Goal: Subscribe to service/newsletter

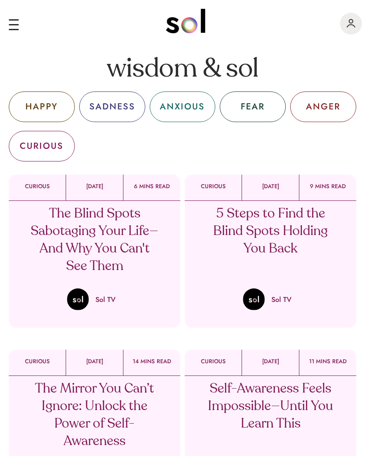
click at [10, 19] on div "main navigation" at bounding box center [14, 19] width 10 height 1
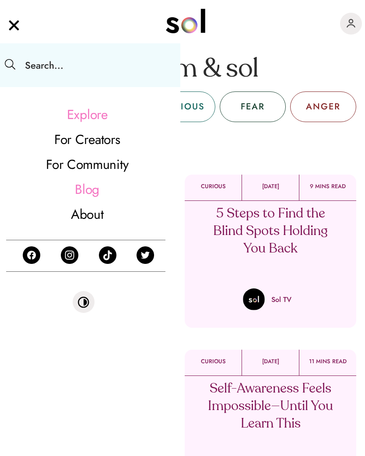
click at [70, 63] on input "text" at bounding box center [99, 65] width 162 height 44
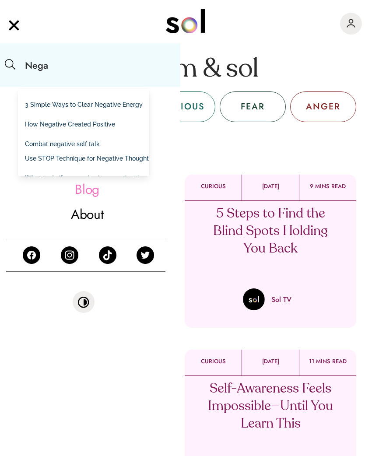
click at [97, 105] on link "3 Simple Ways to Clear Negative Energy" at bounding box center [83, 104] width 117 height 9
type input "3 Simple Ways to Clear Negative Energy"
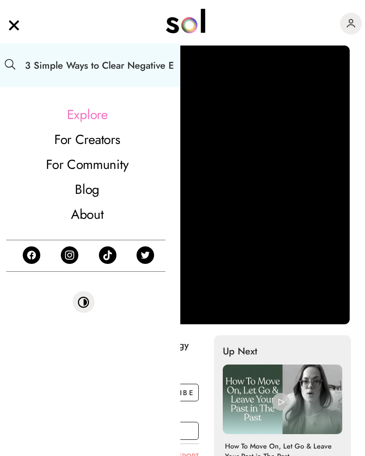
click at [133, 179] on link "Blog" at bounding box center [86, 189] width 153 height 25
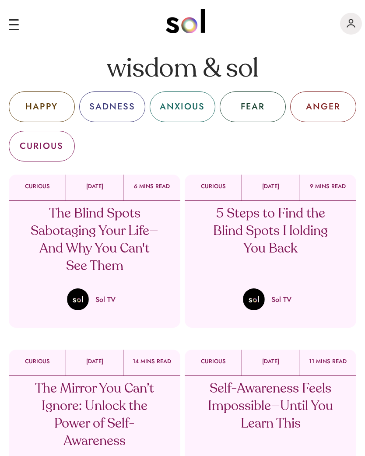
click at [9, 27] on div "main navigation" at bounding box center [14, 26] width 10 height 21
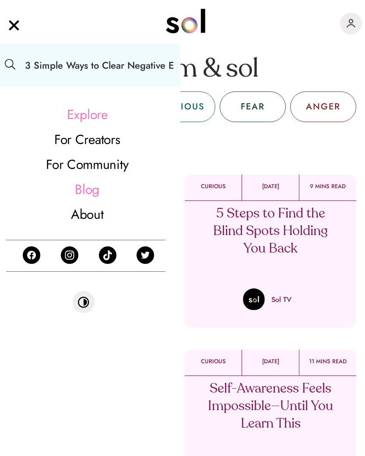
click at [123, 56] on input "3 Simple Ways to Clear Negative Energy" at bounding box center [99, 65] width 162 height 44
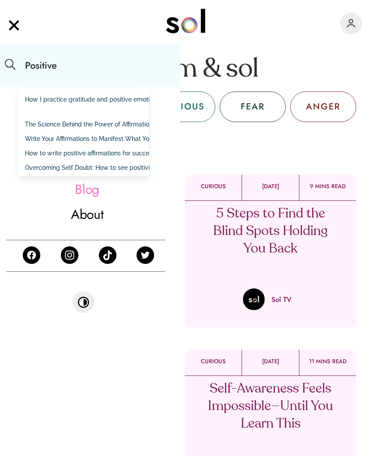
click at [104, 96] on link "How I practice gratitude and positive emotions?" at bounding box center [83, 99] width 117 height 9
type input "How I practice gratitude and positive emotions?"
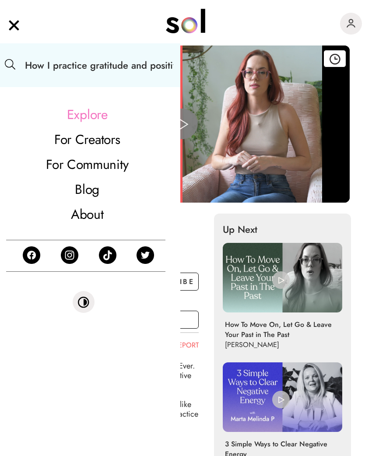
click at [131, 65] on input "How I practice gratitude and positive emotions?" at bounding box center [99, 65] width 162 height 44
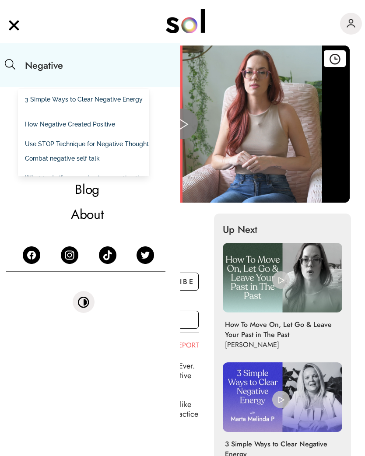
click at [98, 121] on link "How Negative Created Positive" at bounding box center [83, 124] width 117 height 9
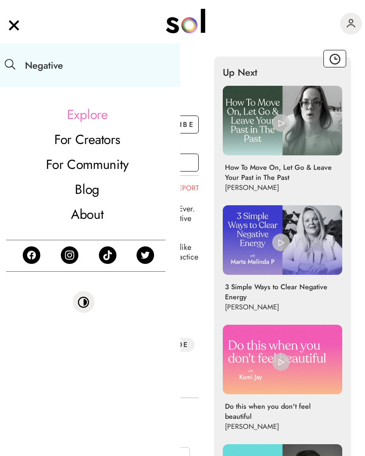
type input "How Negative Created Positive"
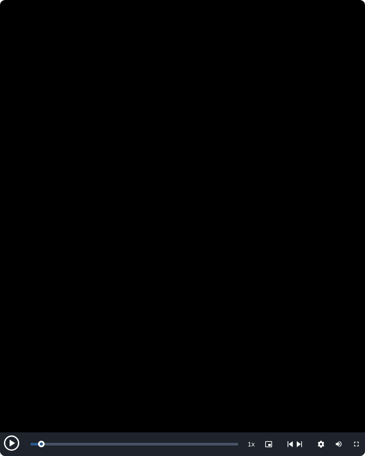
scroll to position [101, 0]
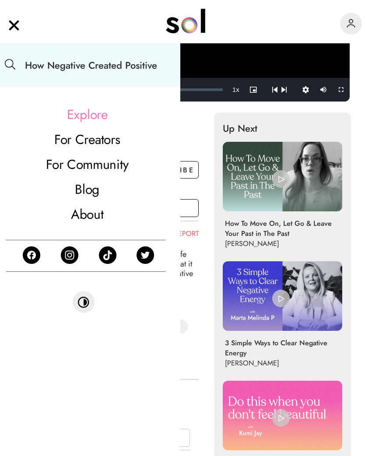
click at [15, 28] on img "main navigation" at bounding box center [14, 23] width 11 height 15
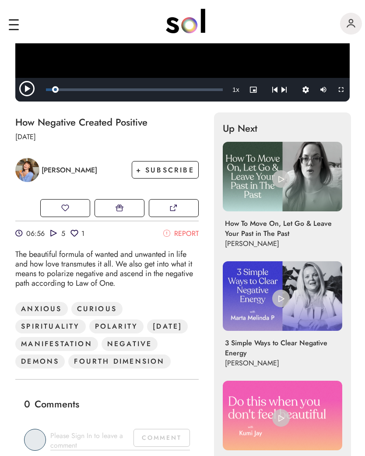
click at [101, 351] on div "NEGATIVE" at bounding box center [129, 344] width 56 height 14
click at [75, 350] on div "ANXIOUS CURIOUS SPIRITUALITY POLARITY ASCENSION MANIFESTATION NEGATIVE DEMONS F…" at bounding box center [106, 337] width 183 height 70
click at [101, 351] on div "NEGATIVE" at bounding box center [129, 344] width 56 height 14
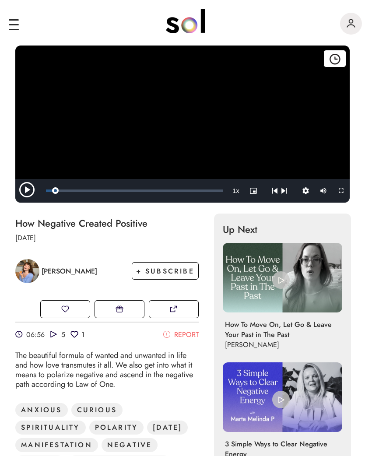
scroll to position [0, 0]
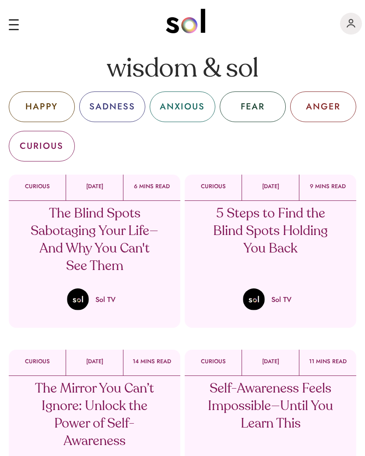
click at [55, 105] on div "HAPPY" at bounding box center [41, 106] width 32 height 13
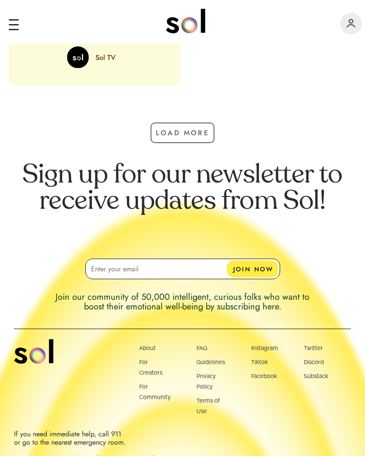
scroll to position [2166, 0]
click at [273, 376] on link "Facebook" at bounding box center [264, 376] width 26 height 7
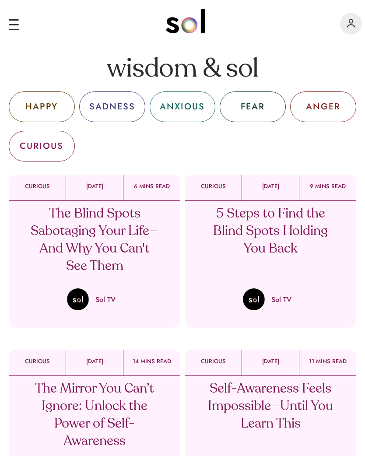
click at [328, 106] on div "ANGER" at bounding box center [323, 106] width 35 height 13
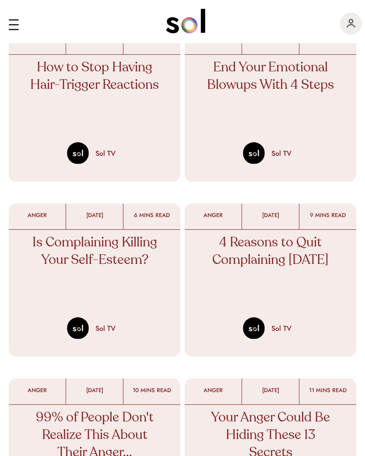
scroll to position [155, 0]
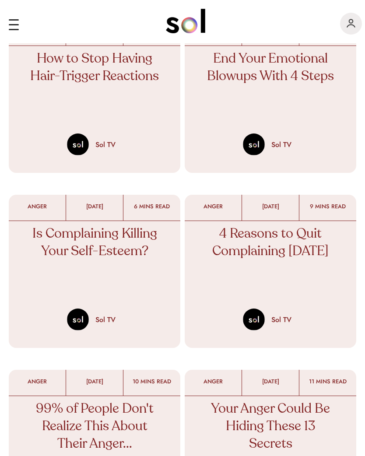
click at [317, 251] on p "4 Reasons to Quit Complaining Today" at bounding box center [270, 242] width 129 height 35
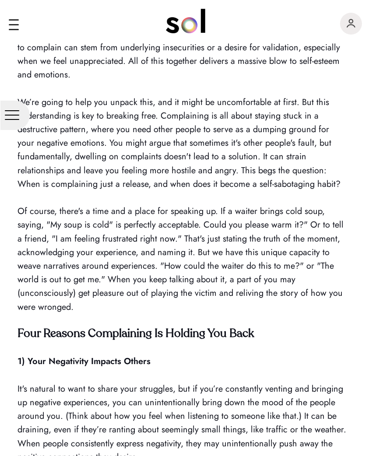
scroll to position [562, 0]
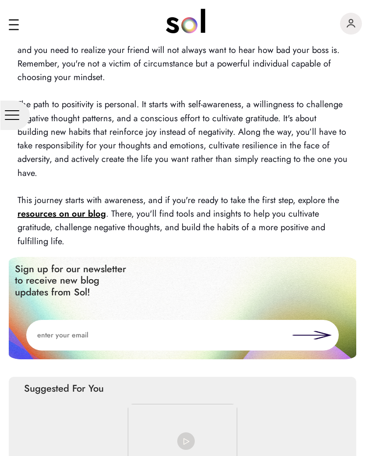
scroll to position [2128, 0]
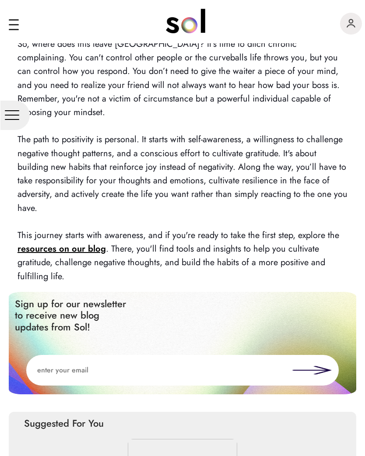
click at [77, 242] on strong "resources on our blog" at bounding box center [61, 248] width 88 height 13
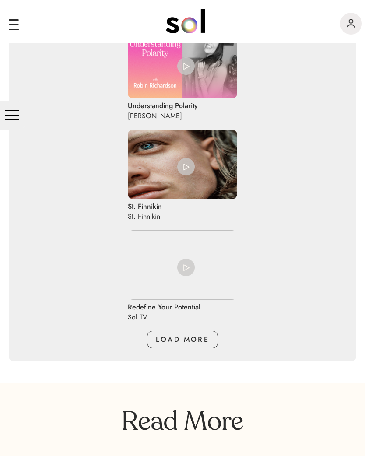
scroll to position [2740, 0]
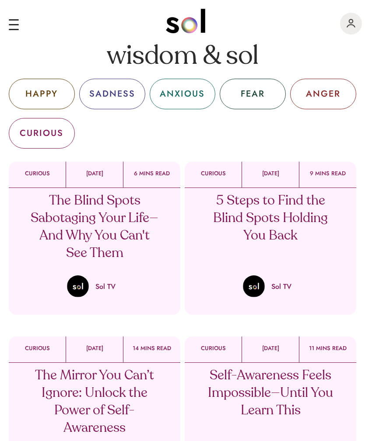
scroll to position [12, 0]
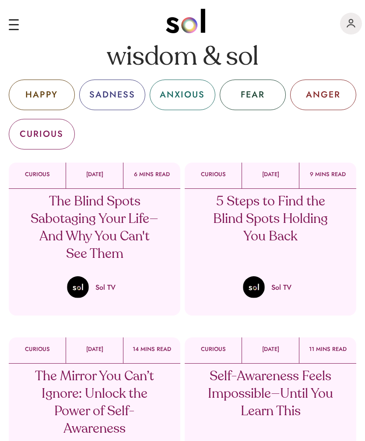
click at [326, 267] on div "5 Steps to Find the Blind Spots Holding You Back Sol TV" at bounding box center [270, 243] width 171 height 109
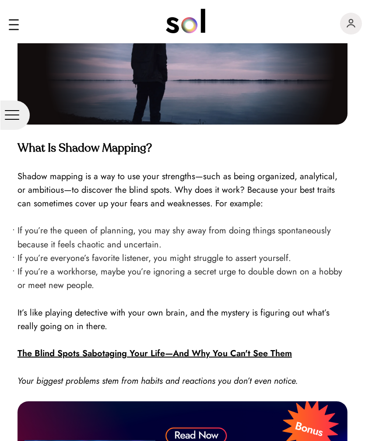
scroll to position [560, 0]
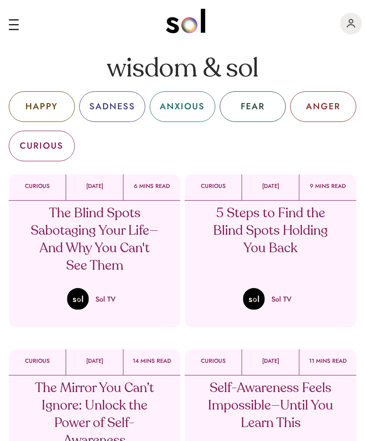
click at [18, 19] on div "main navigation" at bounding box center [14, 19] width 10 height 1
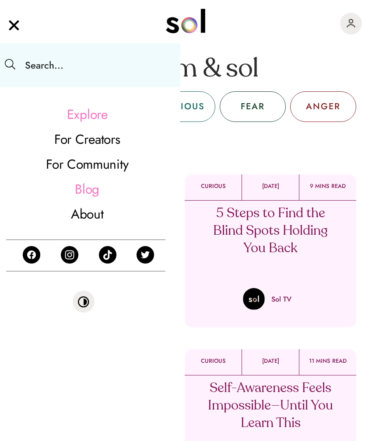
click at [99, 113] on link "Explore" at bounding box center [86, 114] width 153 height 25
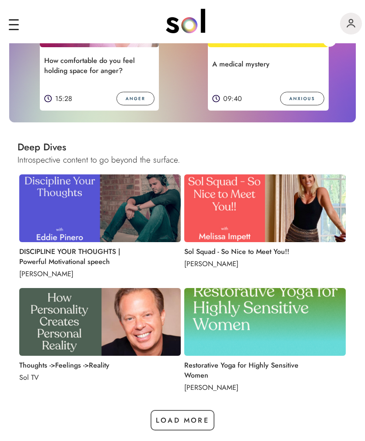
scroll to position [844, 0]
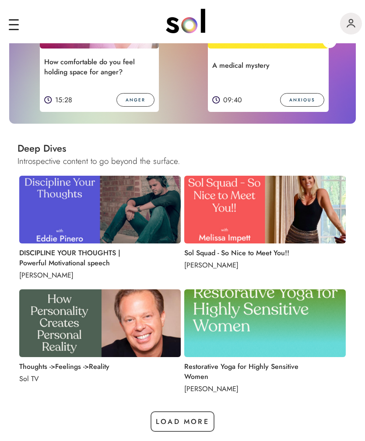
click at [91, 204] on img at bounding box center [99, 210] width 161 height 68
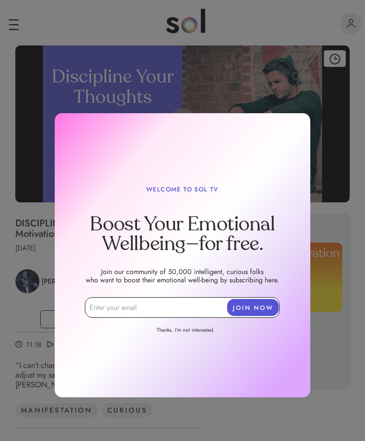
click at [336, 132] on div at bounding box center [182, 168] width 365 height 547
click at [206, 332] on link "Thanks. I’m not interested." at bounding box center [185, 332] width 101 height 10
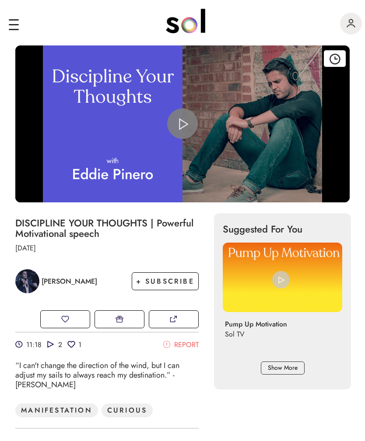
click at [286, 282] on img at bounding box center [280, 279] width 17 height 17
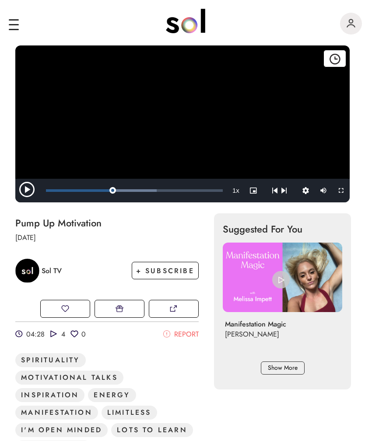
click at [15, 21] on div "main navigation" at bounding box center [14, 26] width 10 height 21
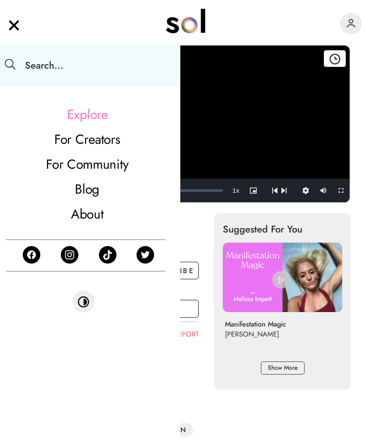
click at [81, 72] on input "text" at bounding box center [99, 65] width 162 height 44
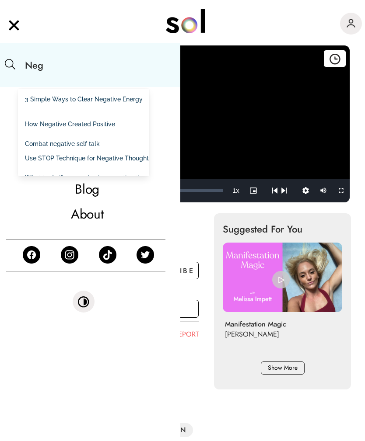
click at [86, 146] on link "Combat negative self talk" at bounding box center [83, 144] width 117 height 9
type input "Combat negative self talk"
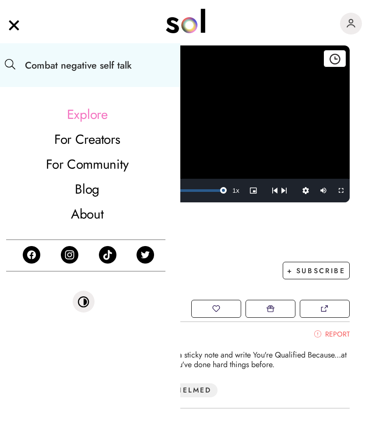
click at [113, 64] on input "Combat negative self talk" at bounding box center [99, 65] width 162 height 44
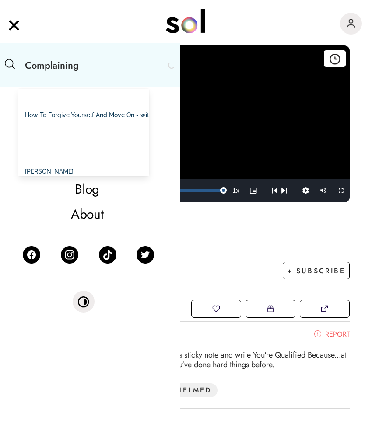
click at [294, 20] on div "main navigation" at bounding box center [187, 21] width 356 height 31
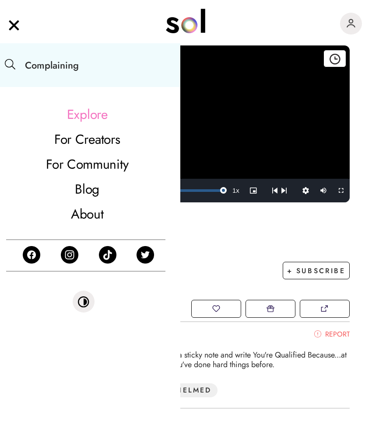
click at [137, 66] on input "Complaining" at bounding box center [99, 65] width 162 height 44
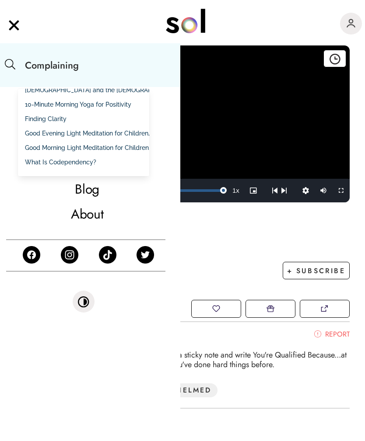
scroll to position [381, 0]
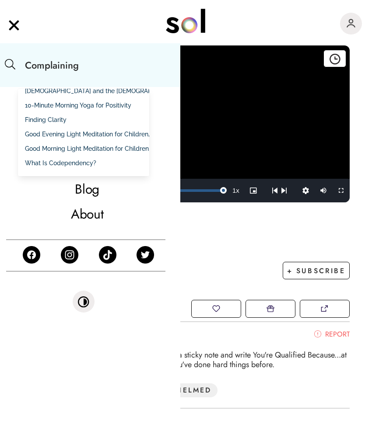
type input "Complaining"
click at [273, 234] on p "Mar 12, 2022" at bounding box center [182, 238] width 334 height 10
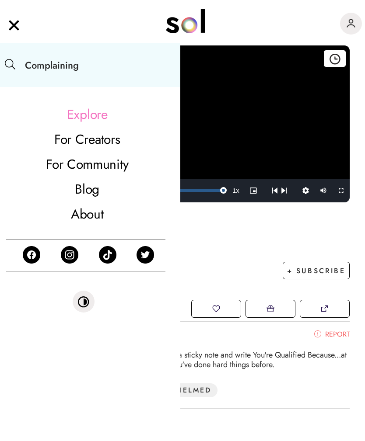
click at [19, 28] on img "main navigation" at bounding box center [14, 23] width 11 height 15
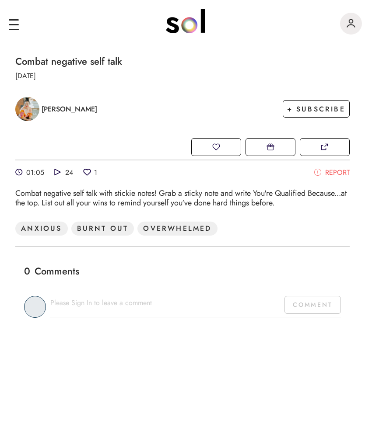
scroll to position [209, 0]
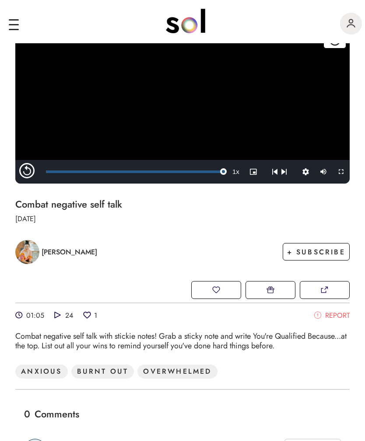
click at [355, 19] on img "main navigation" at bounding box center [350, 23] width 9 height 9
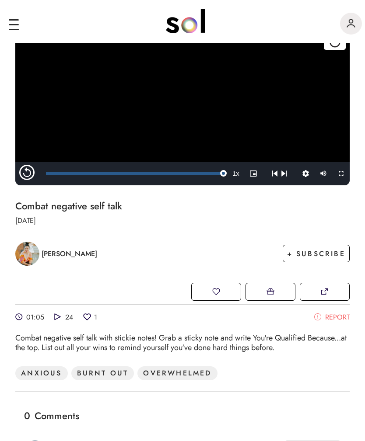
scroll to position [16, 0]
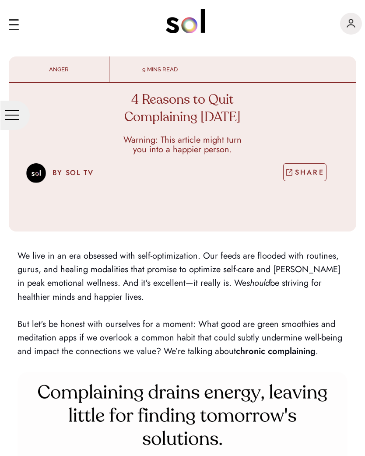
click at [17, 25] on div "main navigation" at bounding box center [14, 26] width 10 height 21
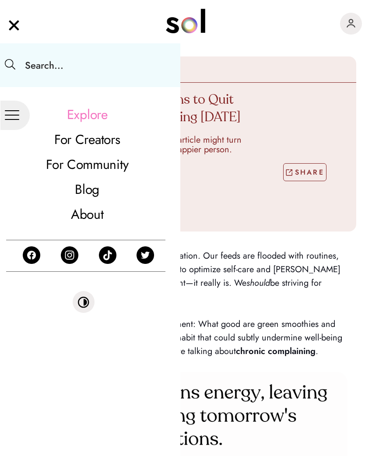
click at [313, 37] on div "Explore For Creators For Community Blog About SIGN IN" at bounding box center [182, 21] width 365 height 43
click at [305, 309] on p at bounding box center [182, 311] width 330 height 14
click at [16, 21] on img "main navigation" at bounding box center [14, 23] width 11 height 15
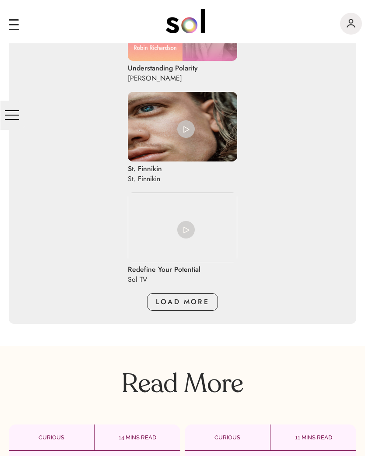
scroll to position [2777, 0]
click at [187, 297] on span "LOAD MORE" at bounding box center [182, 302] width 53 height 10
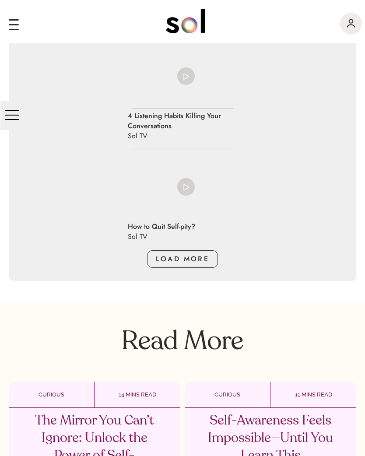
scroll to position [3309, 0]
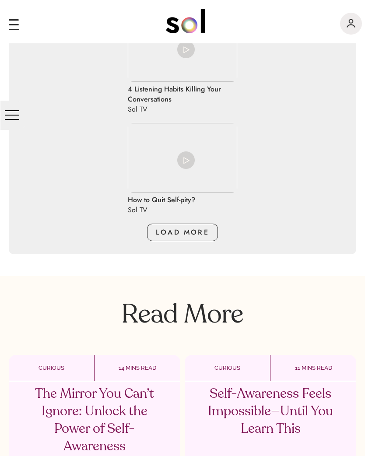
click at [191, 227] on span "LOAD MORE" at bounding box center [182, 232] width 53 height 10
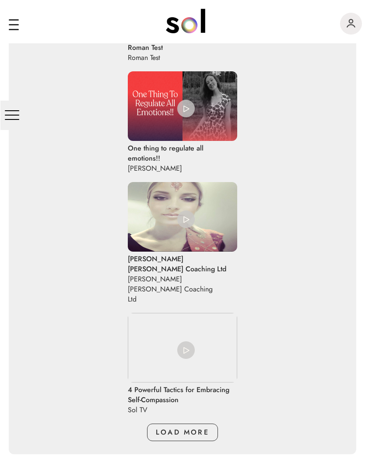
scroll to position [3563, 0]
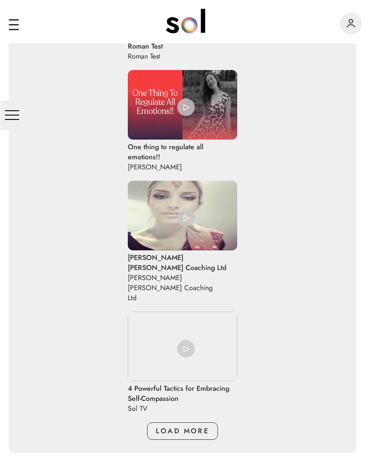
click at [188, 426] on span "LOAD MORE" at bounding box center [182, 431] width 53 height 10
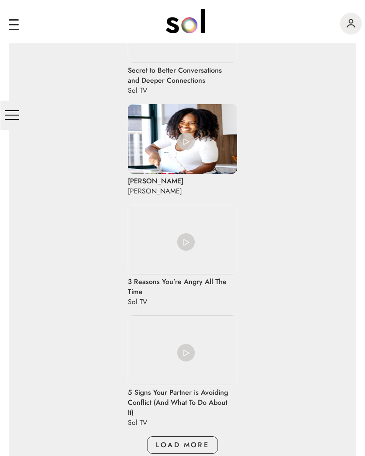
scroll to position [3992, 0]
click at [192, 233] on img at bounding box center [185, 241] width 17 height 17
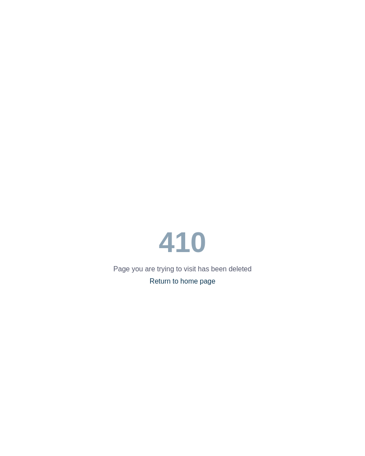
click at [176, 210] on div "410 Page you are trying to visit has been deleted Return to home page" at bounding box center [182, 214] width 138 height 146
click at [326, 272] on div "410 Page you are trying to visit has been deleted Return to home page" at bounding box center [182, 228] width 365 height 456
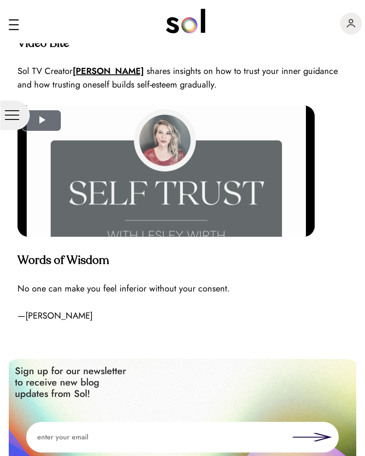
scroll to position [2444, 0]
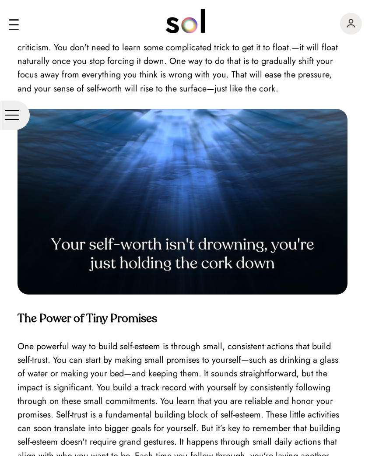
scroll to position [1049, 0]
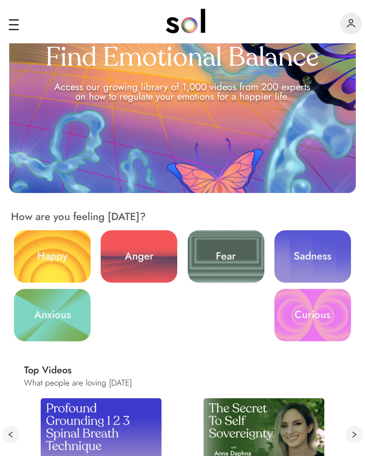
scroll to position [96, 0]
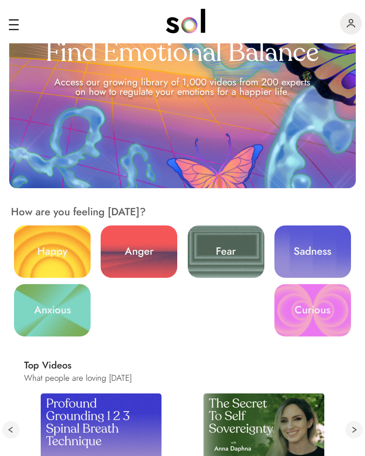
click at [317, 307] on link "Curious" at bounding box center [312, 310] width 77 height 52
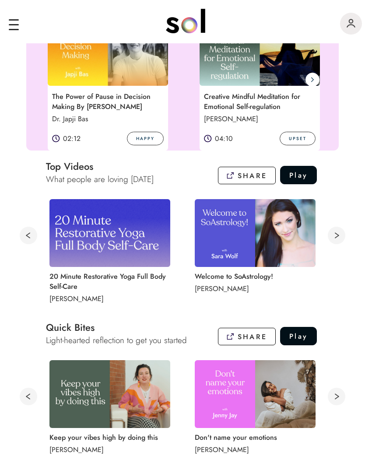
scroll to position [262, 0]
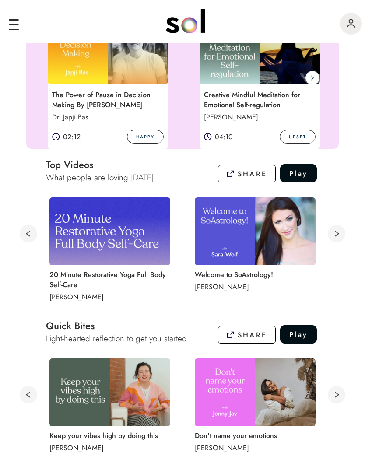
click at [265, 227] on img at bounding box center [255, 231] width 121 height 68
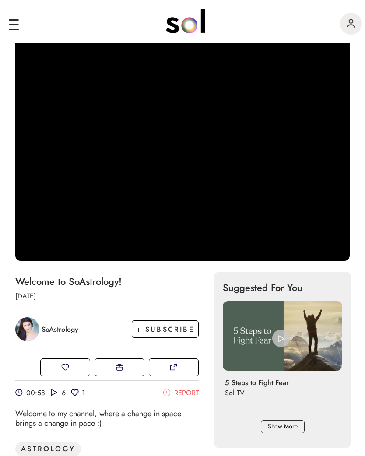
scroll to position [65, 0]
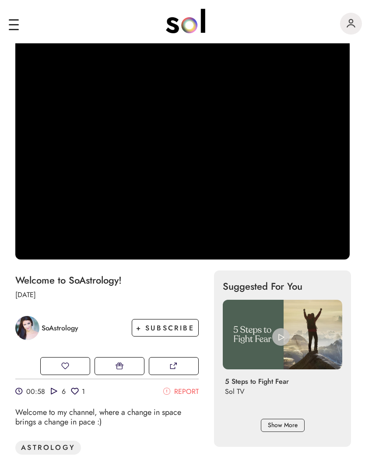
click at [179, 329] on span "+ SUBSCRIBE" at bounding box center [165, 328] width 58 height 10
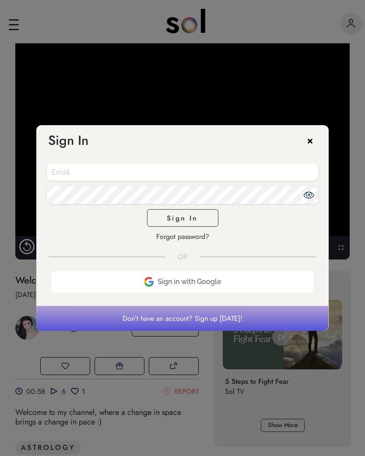
click at [190, 174] on input "email" at bounding box center [182, 172] width 271 height 18
type input "pudden64@gmail.com"
click at [360, 136] on div "Sign In pudden64@gmail.com Accept Terms of Use and Privacy Policy Sign In Forgo…" at bounding box center [182, 228] width 365 height 456
click at [311, 196] on icon at bounding box center [309, 195] width 10 height 7
click at [195, 215] on span "Sign In" at bounding box center [182, 218] width 31 height 10
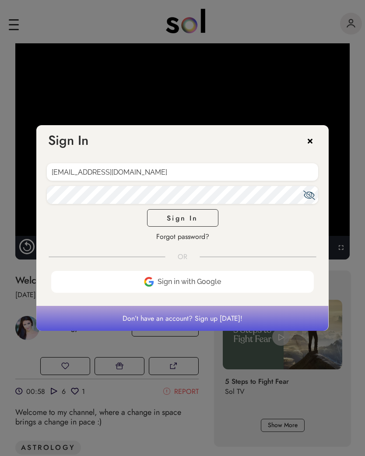
click at [227, 321] on p "Don’t have an account? Sign up today!" at bounding box center [182, 318] width 292 height 24
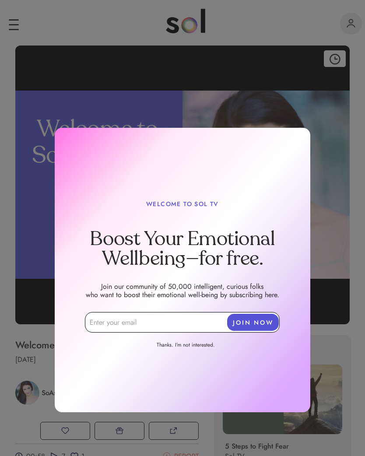
click at [202, 328] on input "email" at bounding box center [182, 322] width 195 height 21
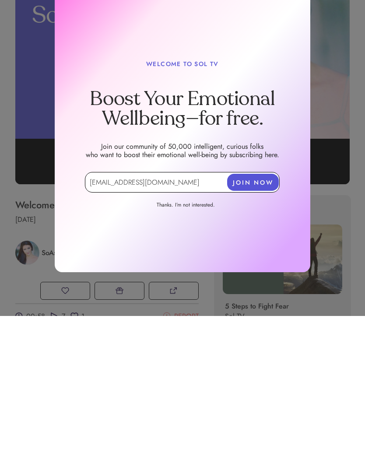
type input "pudden64@gmail.com"
click at [260, 314] on button "JOIN NOW" at bounding box center [253, 322] width 52 height 17
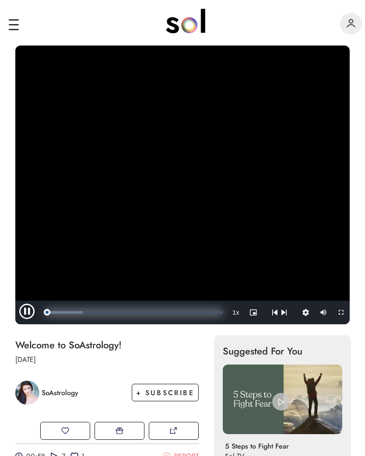
click at [46, 311] on div "Progress Bar" at bounding box center [46, 312] width 0 height 3
